Goal: Communication & Community: Ask a question

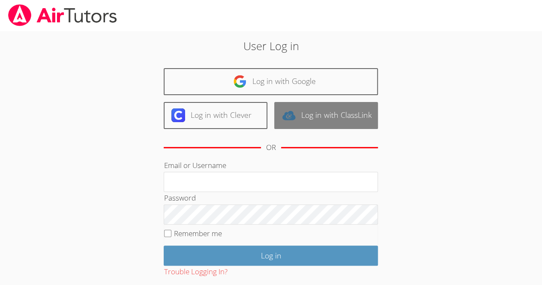
click at [320, 103] on link "Log in with ClassLink" at bounding box center [326, 115] width 104 height 27
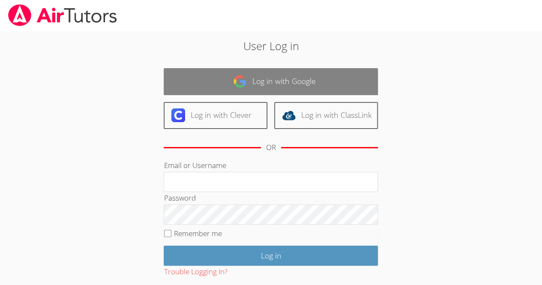
click at [266, 81] on link "Log in with Google" at bounding box center [271, 81] width 214 height 27
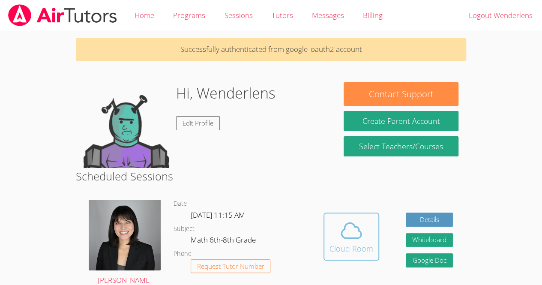
click at [357, 254] on button "Cloud Room" at bounding box center [351, 236] width 56 height 48
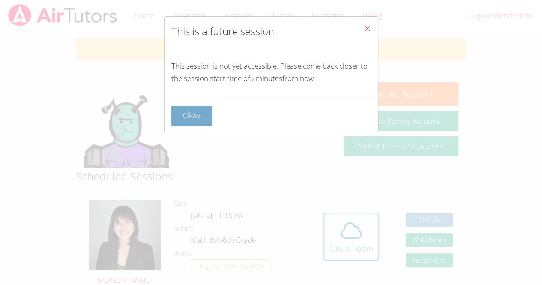
click at [201, 106] on button "Okay" at bounding box center [191, 116] width 41 height 20
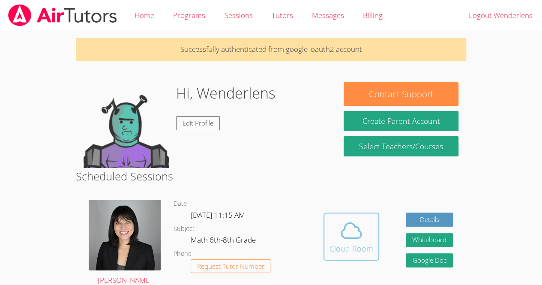
click at [332, 236] on span at bounding box center [351, 230] width 44 height 24
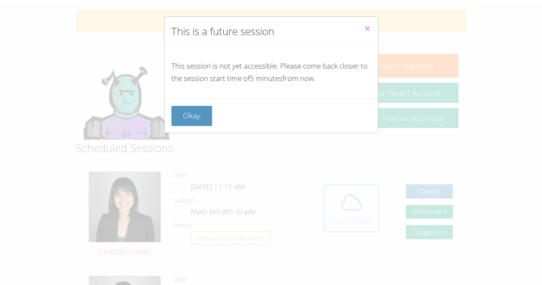
scroll to position [32, 0]
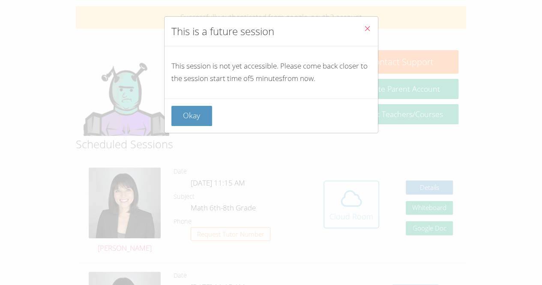
click at [188, 116] on button "Okay" at bounding box center [191, 116] width 41 height 20
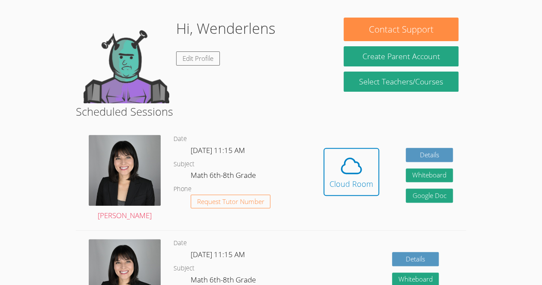
scroll to position [65, 0]
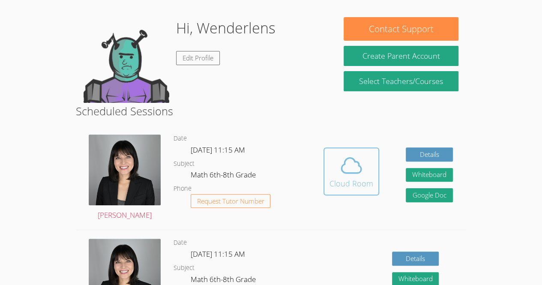
click at [344, 161] on icon at bounding box center [351, 165] width 20 height 15
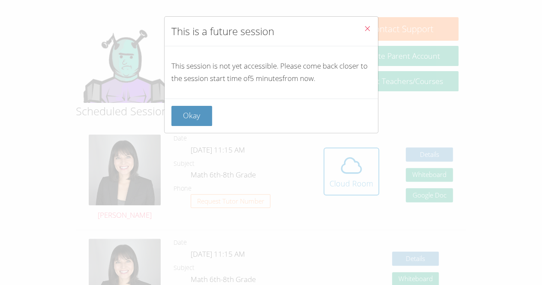
click at [365, 35] on button "Close" at bounding box center [367, 30] width 21 height 26
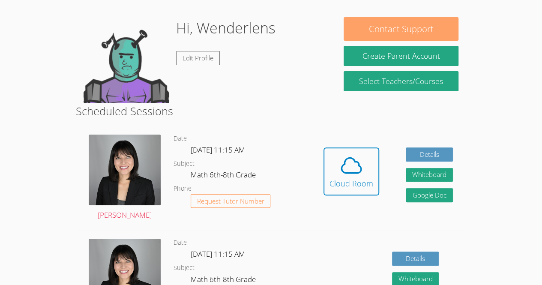
click at [361, 27] on button "Contact Support" at bounding box center [401, 29] width 114 height 24
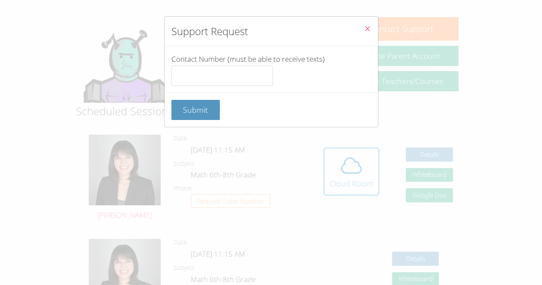
click at [357, 31] on button "Close" at bounding box center [367, 30] width 21 height 26
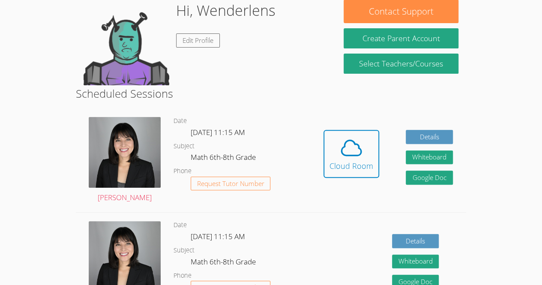
scroll to position [88, 0]
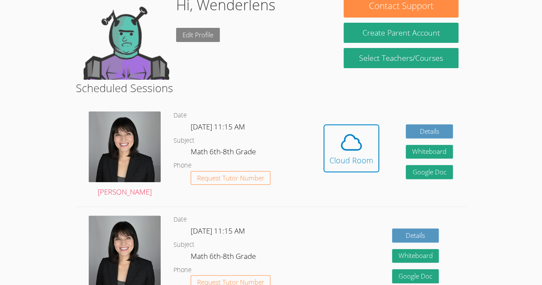
click at [200, 39] on link "Edit Profile" at bounding box center [198, 35] width 44 height 14
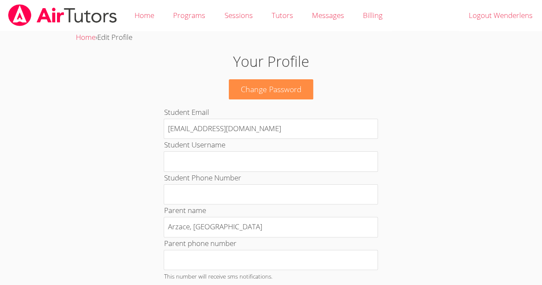
scroll to position [88, 0]
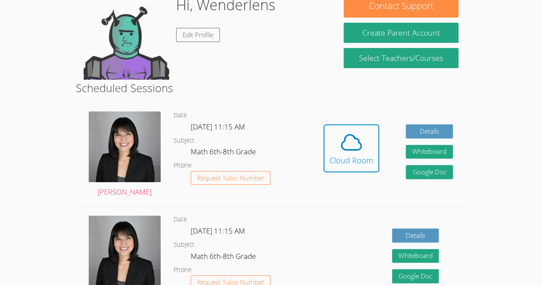
click at [102, 30] on img at bounding box center [127, 37] width 86 height 86
click at [99, 40] on img at bounding box center [127, 37] width 86 height 86
click at [213, 41] on link "Edit Profile" at bounding box center [198, 35] width 44 height 14
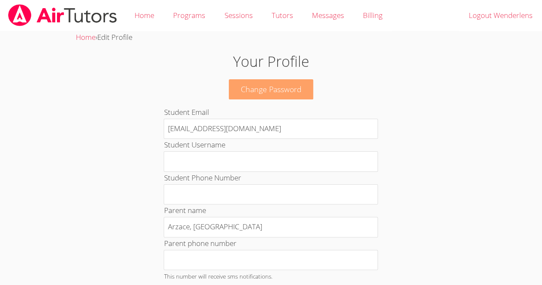
click at [258, 93] on link "Change Password" at bounding box center [271, 89] width 85 height 20
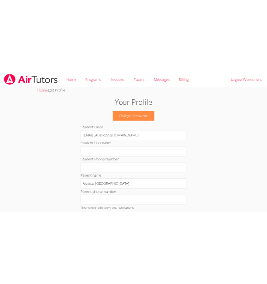
scroll to position [88, 0]
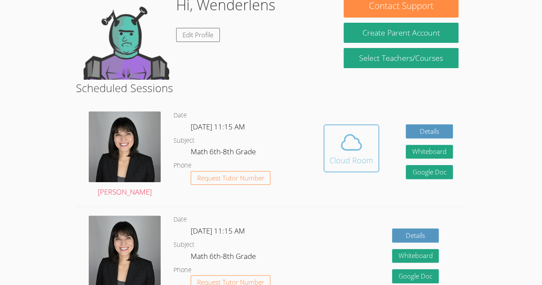
click at [350, 140] on icon at bounding box center [351, 142] width 24 height 24
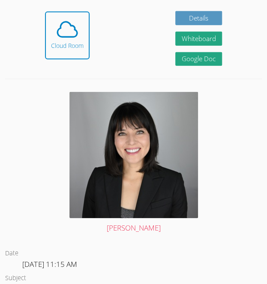
scroll to position [517, 0]
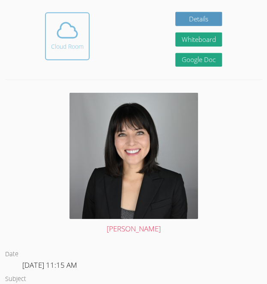
click at [74, 42] on div "Cloud Room" at bounding box center [67, 46] width 33 height 9
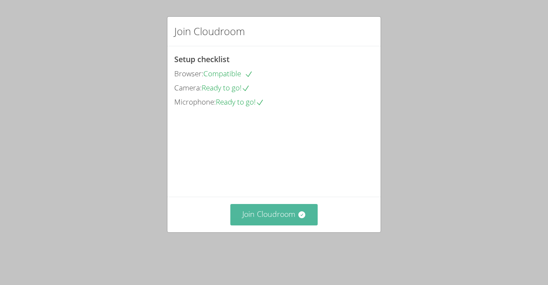
click at [296, 221] on button "Join Cloudroom" at bounding box center [274, 214] width 88 height 21
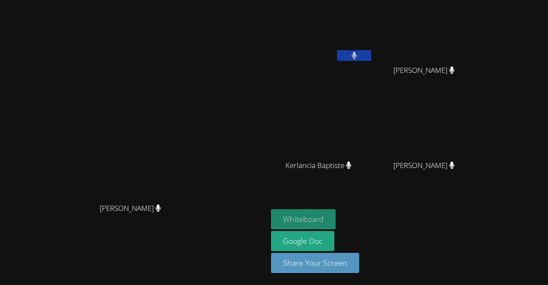
click at [336, 215] on button "Whiteboard" at bounding box center [303, 219] width 65 height 20
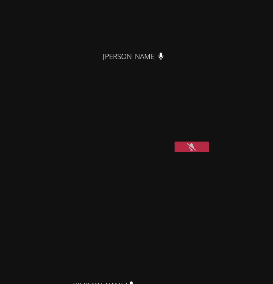
click at [36, 152] on video at bounding box center [67, 120] width 128 height 64
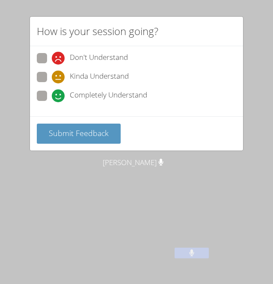
click at [52, 65] on span at bounding box center [52, 65] width 0 height 0
click at [52, 54] on input "Don't Understand" at bounding box center [55, 56] width 7 height 7
radio input "true"
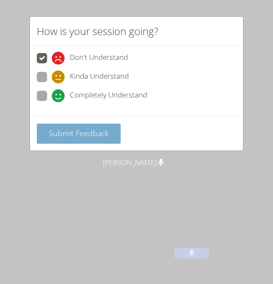
click at [76, 137] on button "Submit Feedback" at bounding box center [79, 134] width 84 height 20
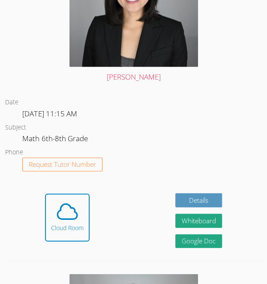
scroll to position [336, 0]
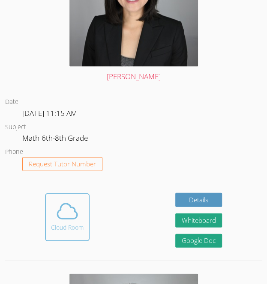
click at [60, 201] on icon at bounding box center [67, 211] width 24 height 24
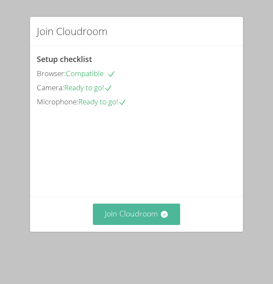
drag, startPoint x: 152, startPoint y: 226, endPoint x: 120, endPoint y: 228, distance: 32.7
click at [120, 225] on button "Join Cloudroom" at bounding box center [137, 214] width 88 height 21
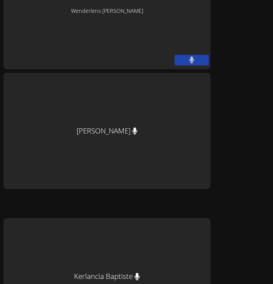
scroll to position [240, 0]
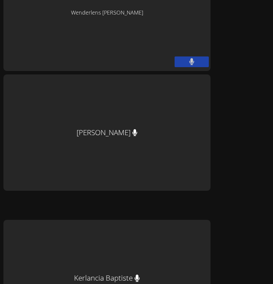
click at [196, 59] on button at bounding box center [192, 62] width 34 height 11
click at [192, 58] on icon at bounding box center [191, 61] width 9 height 7
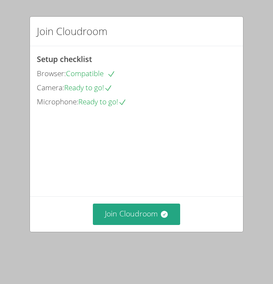
click at [114, 214] on div "Join Cloudroom" at bounding box center [136, 214] width 213 height 35
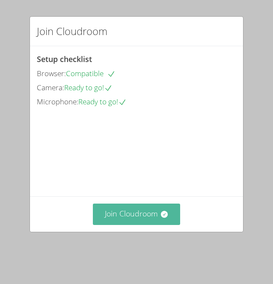
click at [114, 225] on button "Join Cloudroom" at bounding box center [137, 214] width 88 height 21
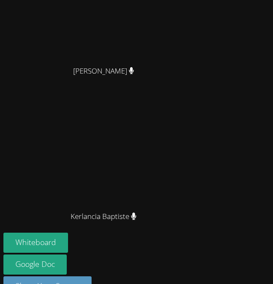
scroll to position [392, 0]
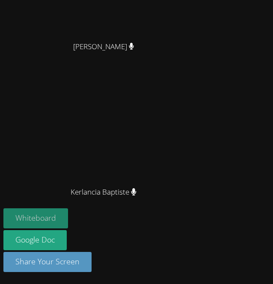
click at [48, 220] on button "Whiteboard" at bounding box center [35, 219] width 65 height 20
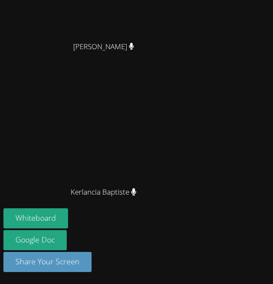
click at [63, 274] on div "Whiteboard Google Doc Share Your Screen" at bounding box center [106, 244] width 207 height 71
click at [62, 273] on div "Whiteboard Google Doc Share Your Screen" at bounding box center [106, 244] width 207 height 71
drag, startPoint x: 62, startPoint y: 271, endPoint x: 49, endPoint y: 114, distance: 158.1
click at [49, 114] on video at bounding box center [107, 124] width 128 height 117
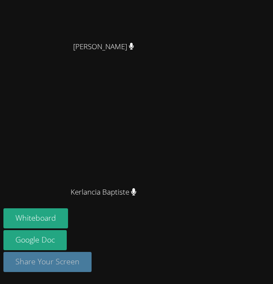
click at [44, 263] on button "Share Your Screen" at bounding box center [47, 262] width 88 height 20
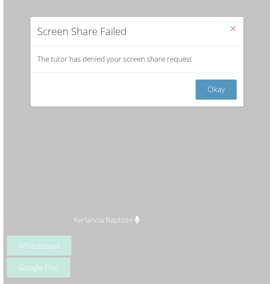
scroll to position [366, 0]
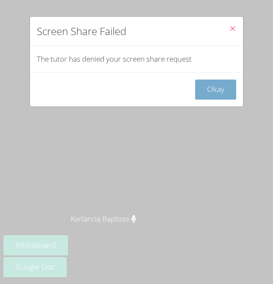
click at [209, 84] on button "Okay" at bounding box center [215, 90] width 41 height 20
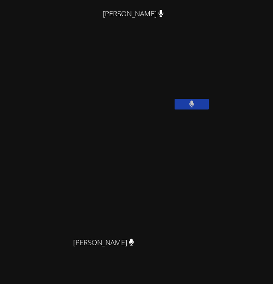
scroll to position [0, 0]
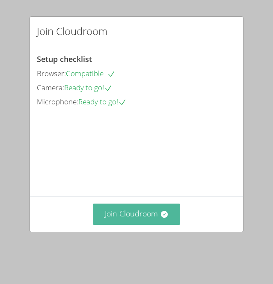
click at [114, 225] on button "Join Cloudroom" at bounding box center [137, 214] width 88 height 21
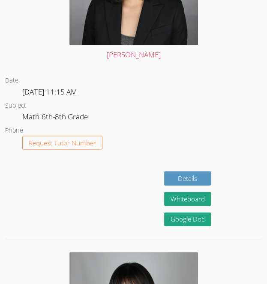
scroll to position [325, 0]
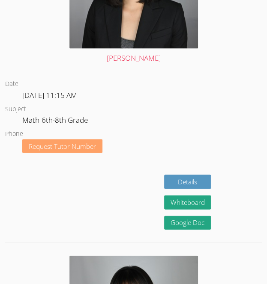
click at [99, 140] on button "Request Tutor Number" at bounding box center [62, 146] width 80 height 14
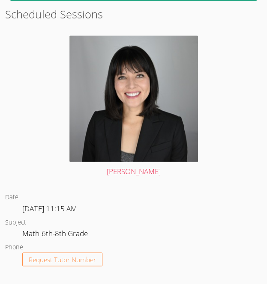
scroll to position [211, 0]
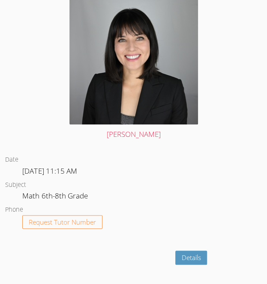
scroll to position [3225, 0]
